Goal: Transaction & Acquisition: Purchase product/service

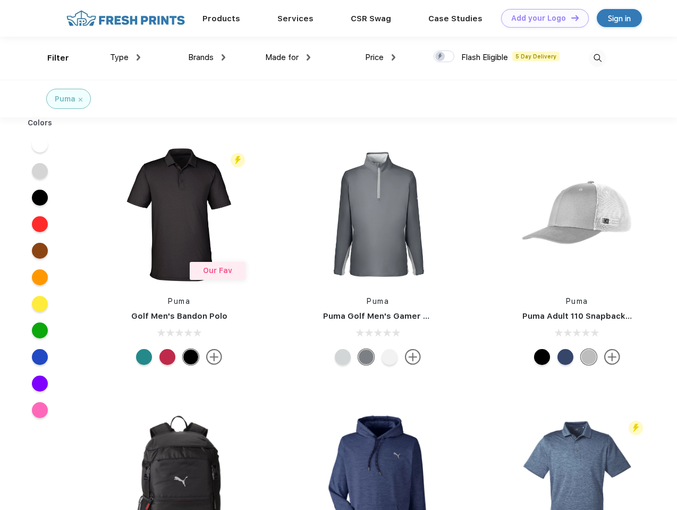
click at [541, 18] on link "Add your Logo Design Tool" at bounding box center [545, 18] width 88 height 19
click at [0, 0] on div "Design Tool" at bounding box center [0, 0] width 0 height 0
click at [570, 18] on link "Add your Logo Design Tool" at bounding box center [545, 18] width 88 height 19
click at [51, 58] on div "Filter" at bounding box center [58, 58] width 22 height 12
click at [125, 57] on span "Type" at bounding box center [119, 58] width 19 height 10
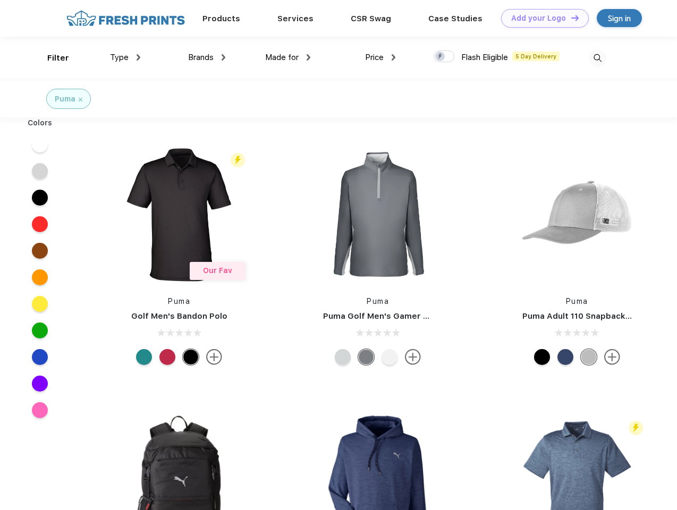
click at [207, 57] on span "Brands" at bounding box center [200, 58] width 25 height 10
click at [288, 57] on span "Made for" at bounding box center [281, 58] width 33 height 10
click at [380, 57] on span "Price" at bounding box center [374, 58] width 19 height 10
click at [444, 57] on div at bounding box center [443, 56] width 21 height 12
click at [440, 57] on input "checkbox" at bounding box center [436, 53] width 7 height 7
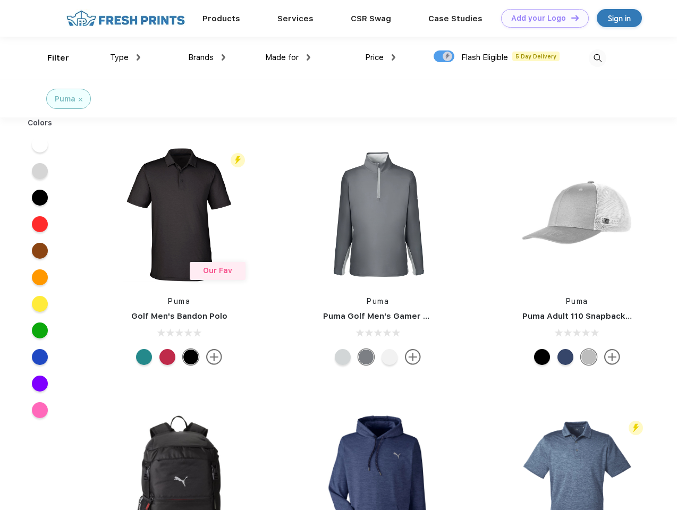
click at [597, 58] on img at bounding box center [597, 58] width 18 height 18
